Goal: Understand process/instructions: Learn how to perform a task or action

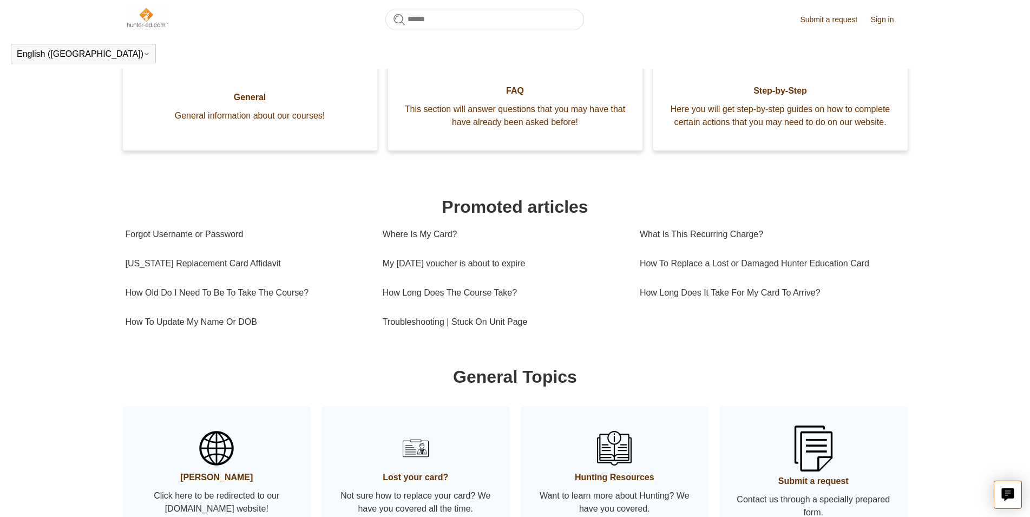
scroll to position [182, 0]
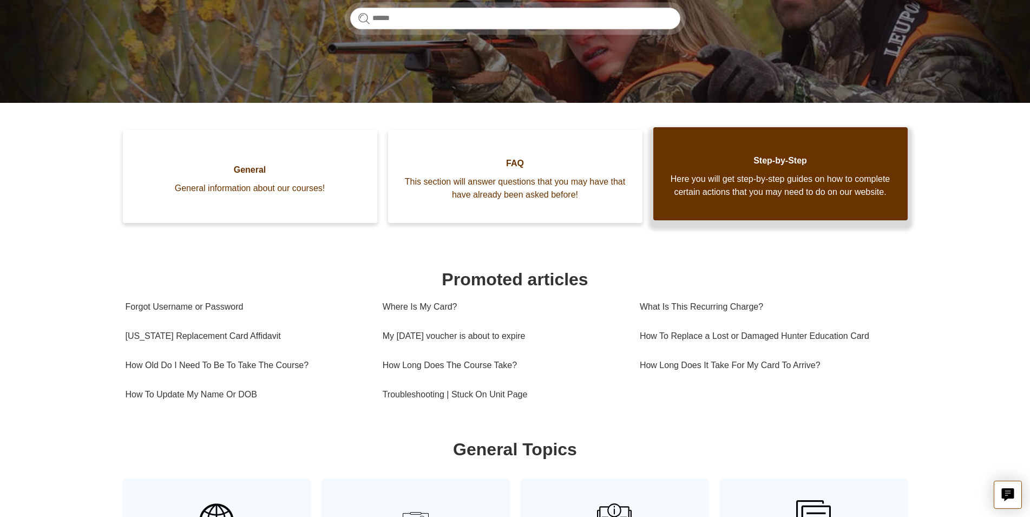
click at [839, 191] on span "Here you will get step-by-step guides on how to complete certain actions that y…" at bounding box center [781, 186] width 222 height 26
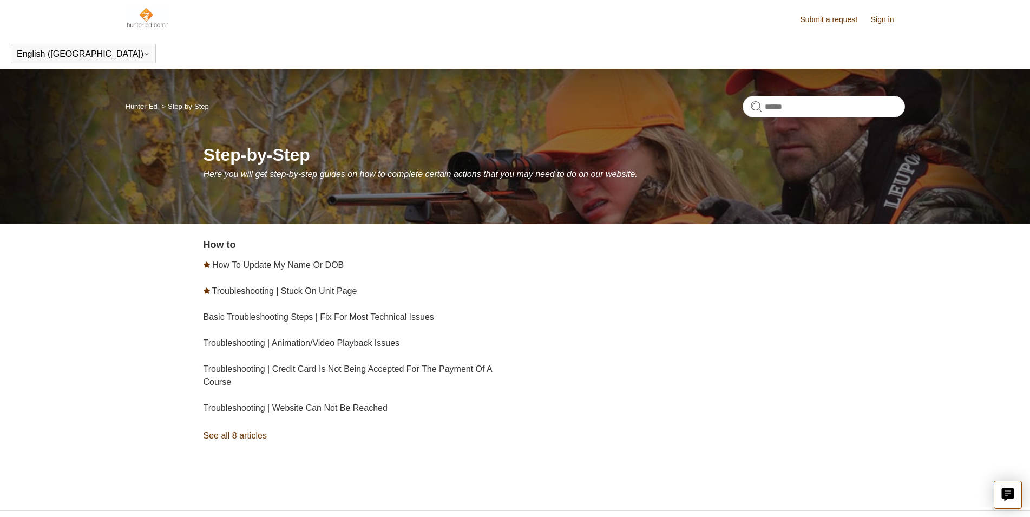
click at [148, 19] on img at bounding box center [148, 17] width 44 height 22
click at [151, 10] on img at bounding box center [148, 17] width 44 height 22
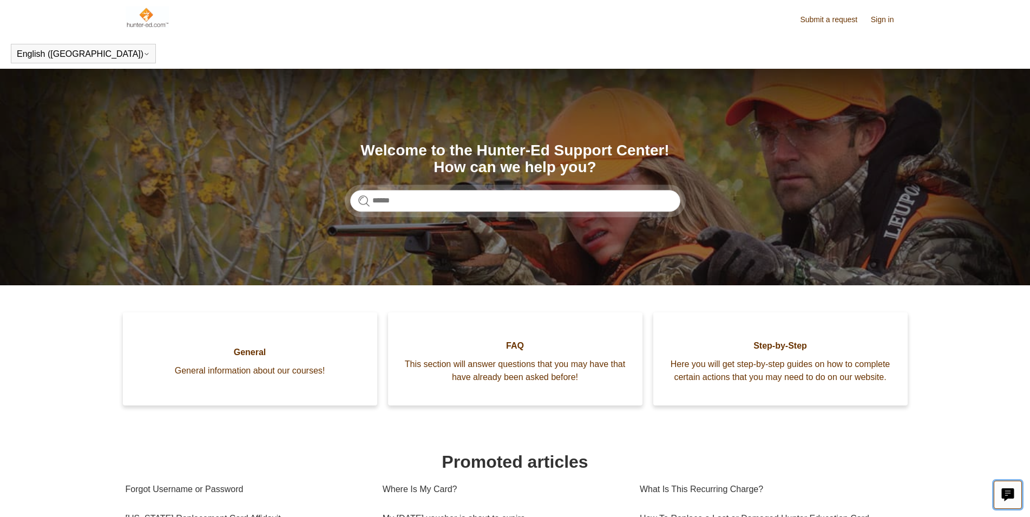
click at [1011, 492] on icon "Live chat" at bounding box center [1008, 493] width 12 height 10
click at [149, 18] on img at bounding box center [148, 17] width 44 height 22
click at [897, 23] on link "Sign in" at bounding box center [888, 19] width 34 height 11
